Goal: Task Accomplishment & Management: Use online tool/utility

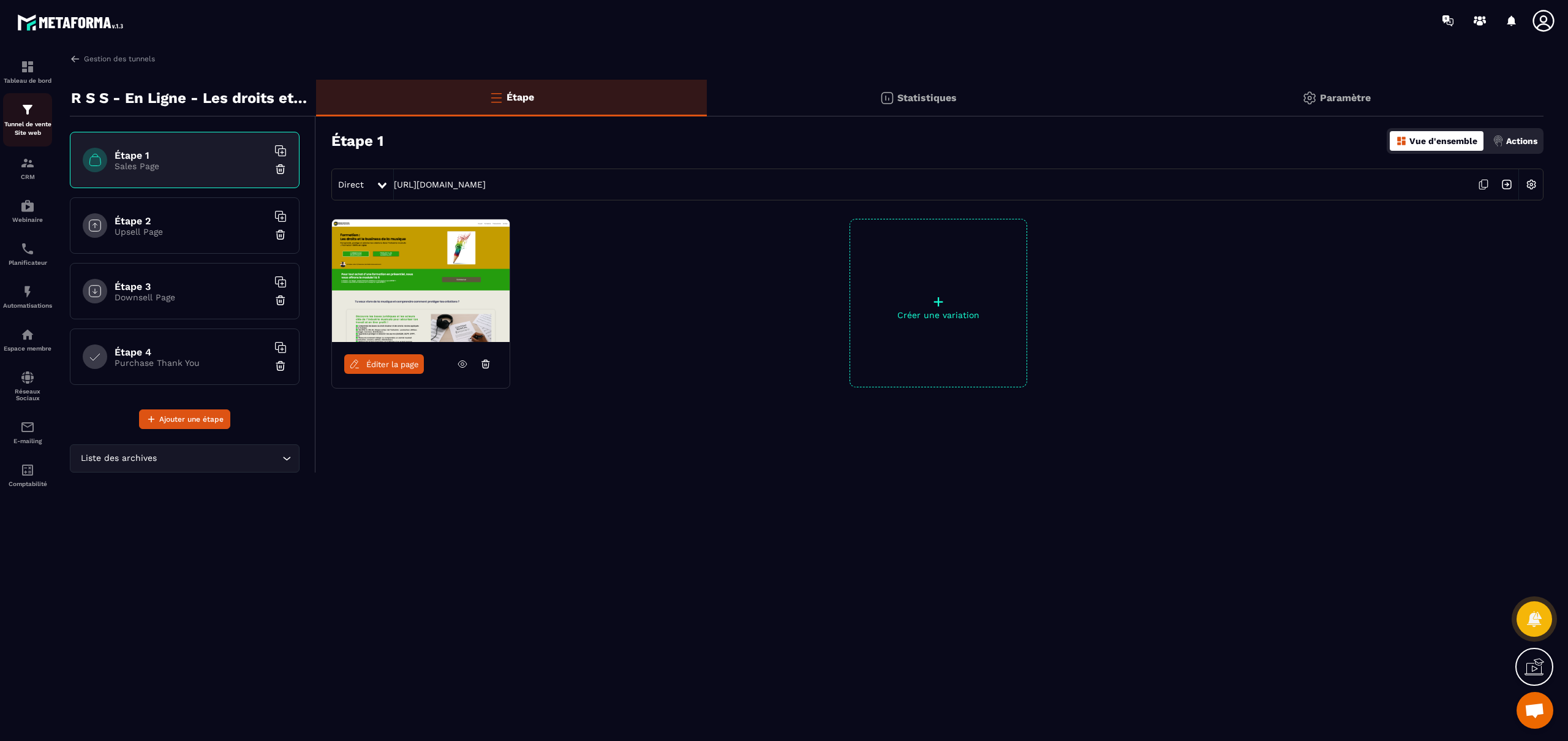
click at [25, 120] on p "Tunnel de vente Site web" at bounding box center [27, 128] width 49 height 17
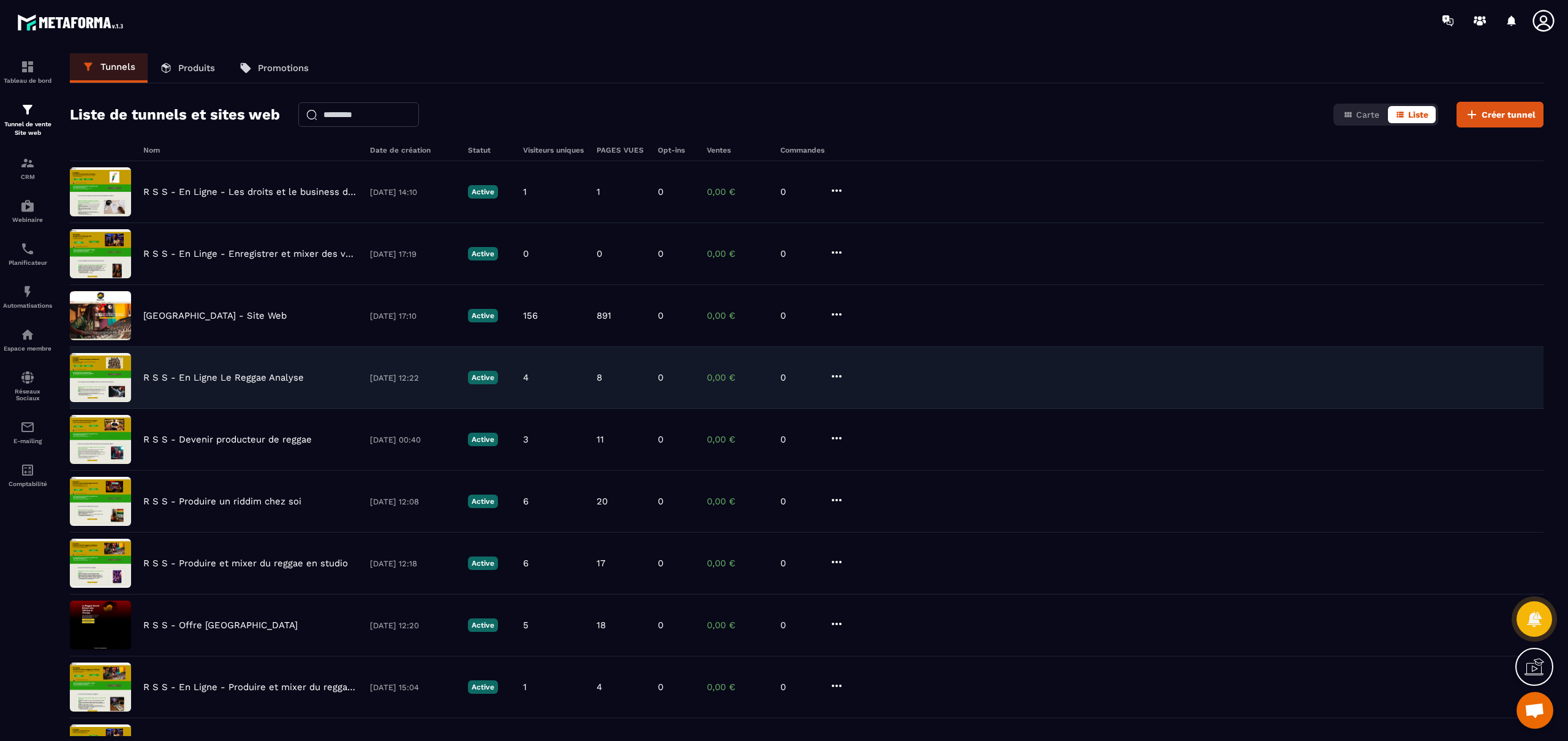
click at [233, 378] on p "R S S - En Ligne Le Reggae Analyse" at bounding box center [223, 377] width 160 height 11
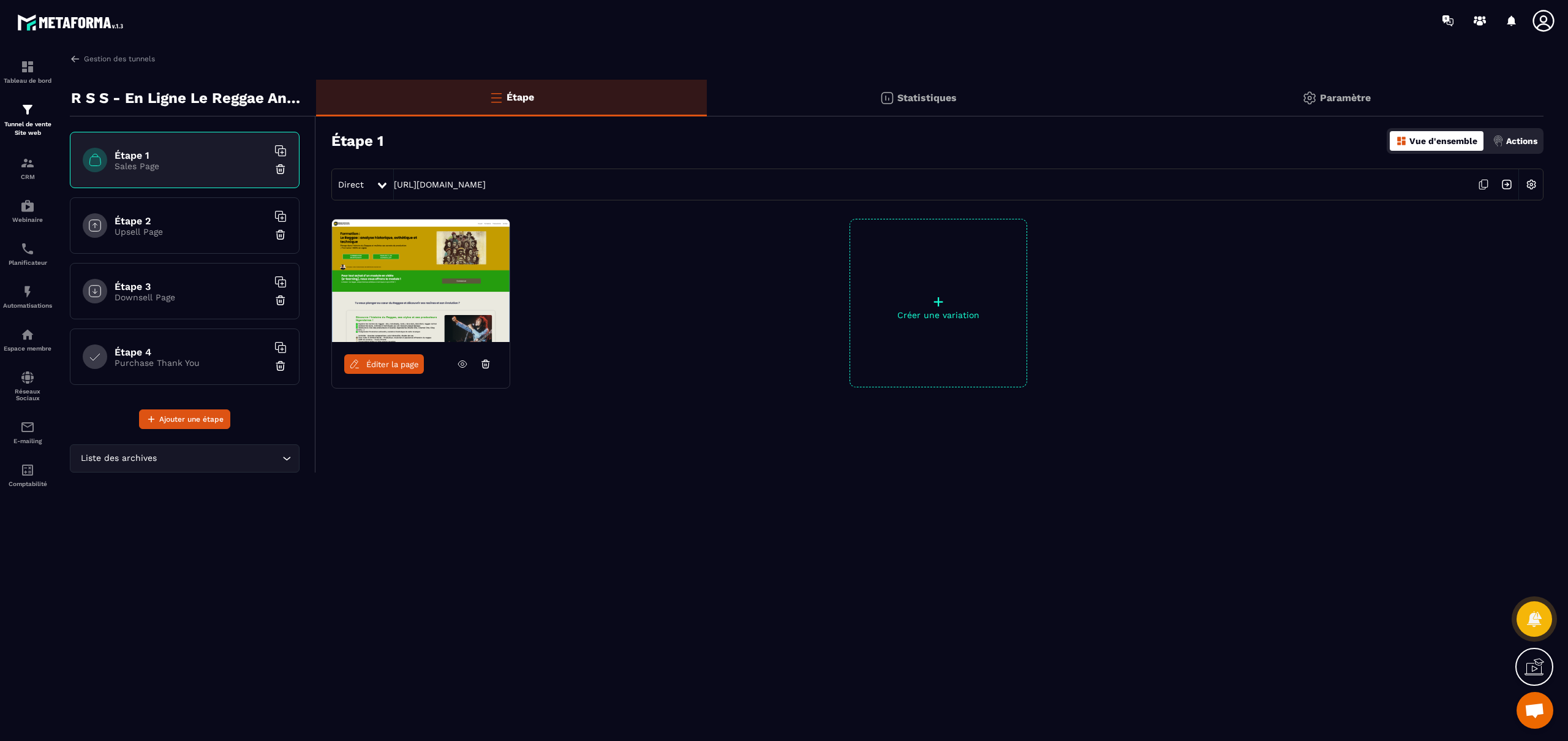
click at [397, 367] on span "Éditer la page" at bounding box center [393, 364] width 53 height 9
